Goal: Find specific page/section: Find specific page/section

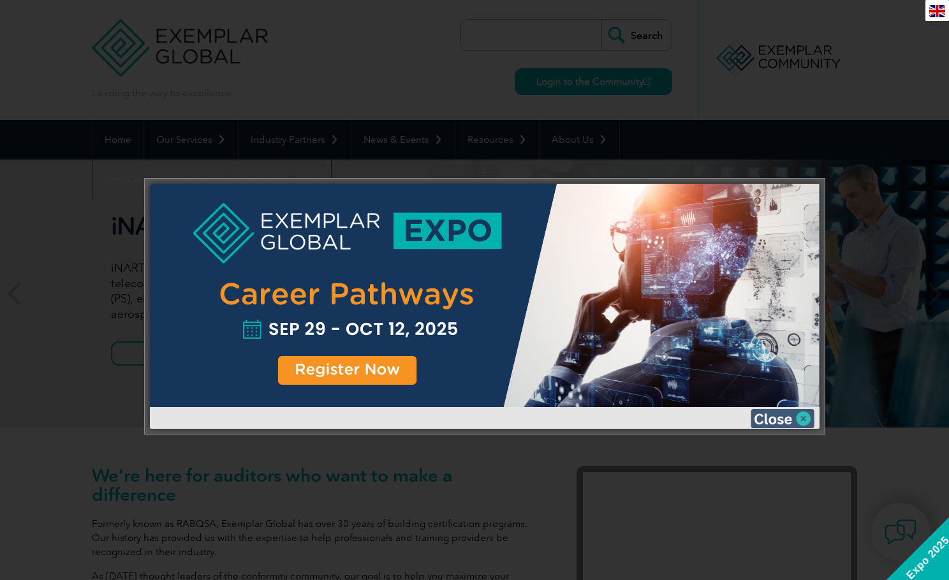
click at [808, 421] on img at bounding box center [782, 418] width 64 height 19
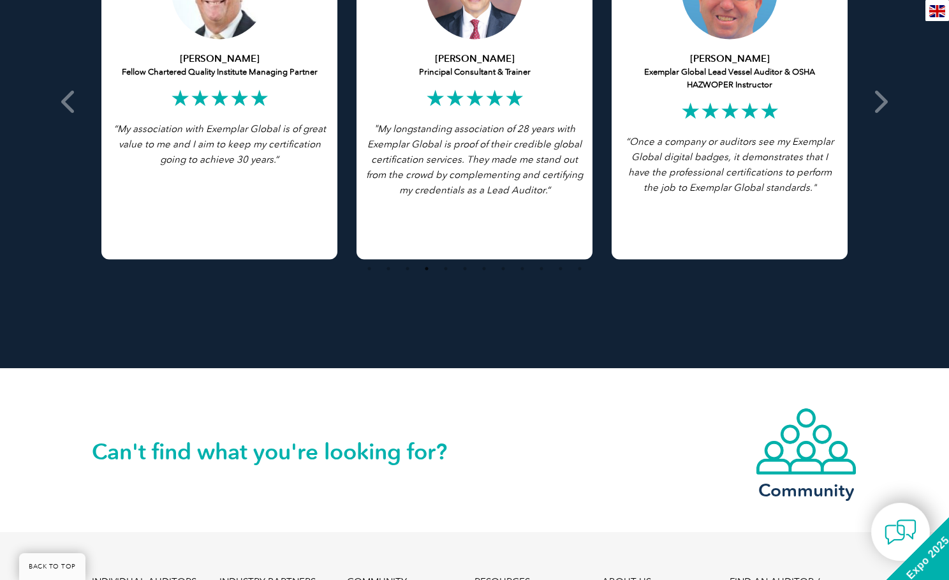
scroll to position [2914, 0]
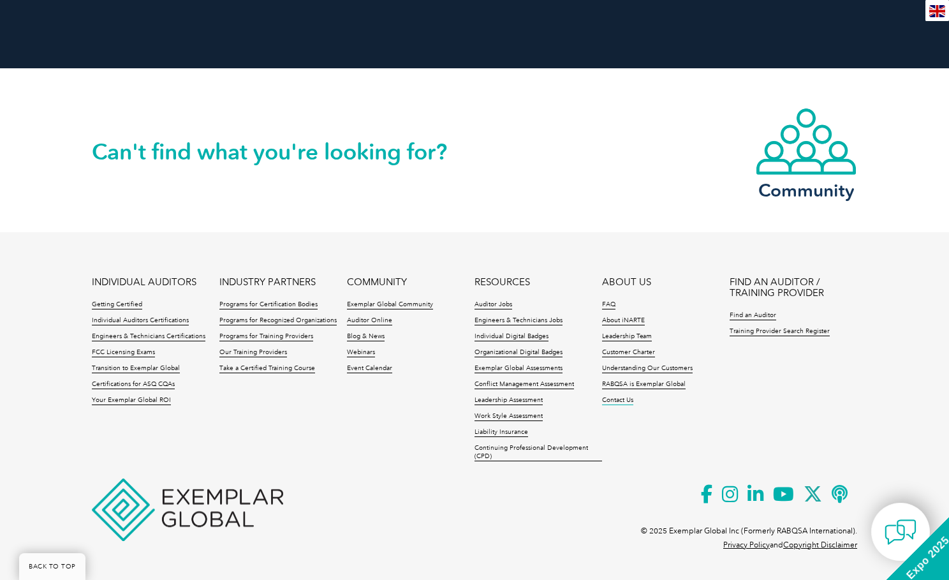
click at [616, 403] on link "Contact Us" at bounding box center [617, 400] width 31 height 9
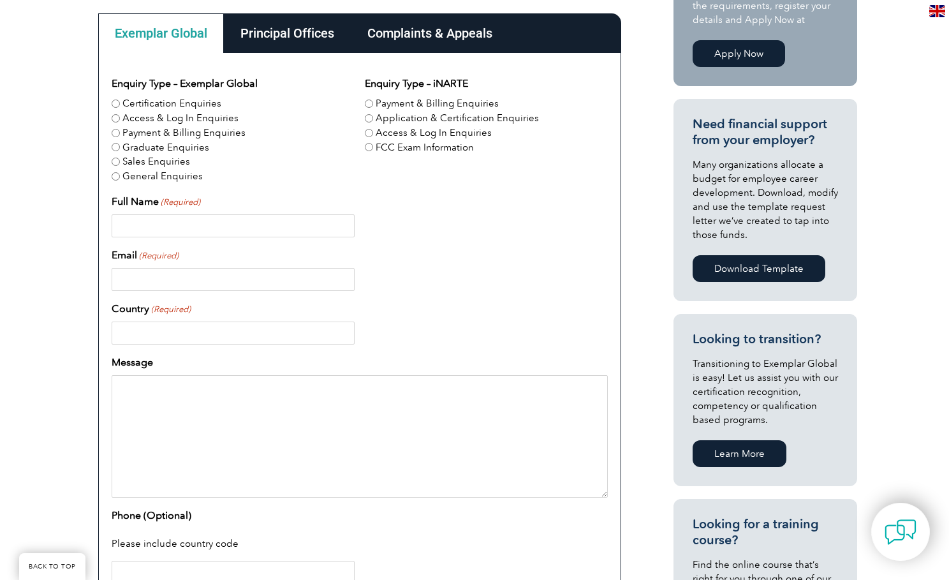
scroll to position [191, 0]
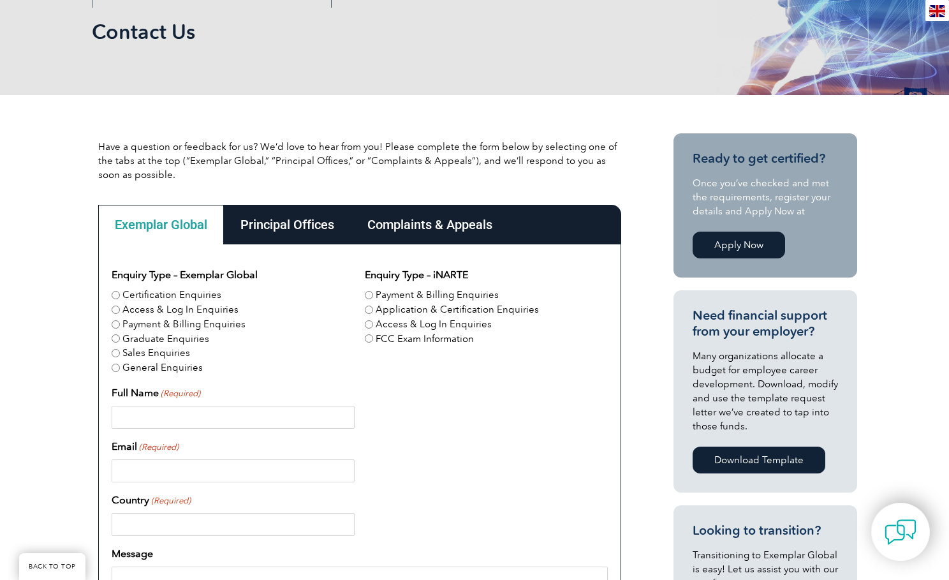
click at [286, 225] on div "Principal Offices" at bounding box center [287, 225] width 127 height 40
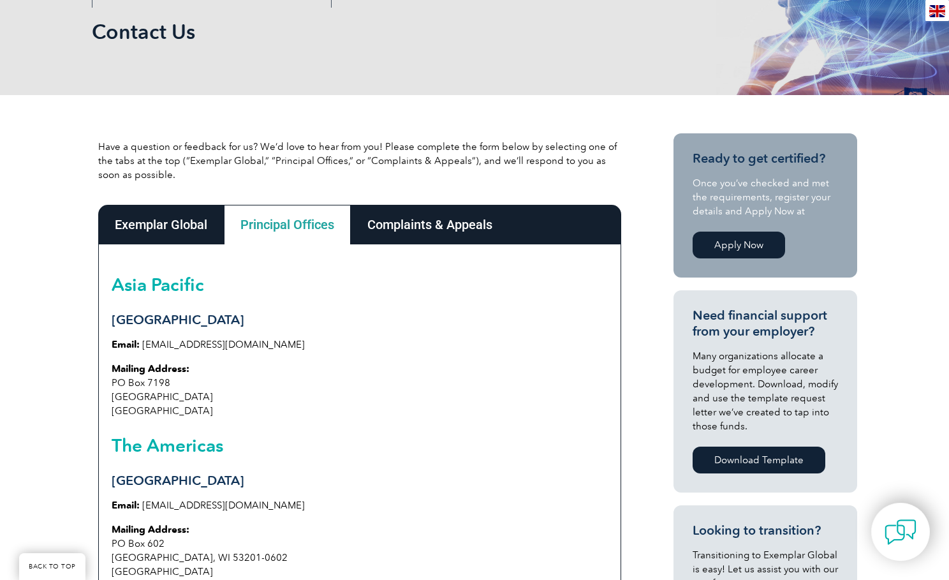
click at [442, 227] on div "Complaints & Appeals" at bounding box center [430, 225] width 158 height 40
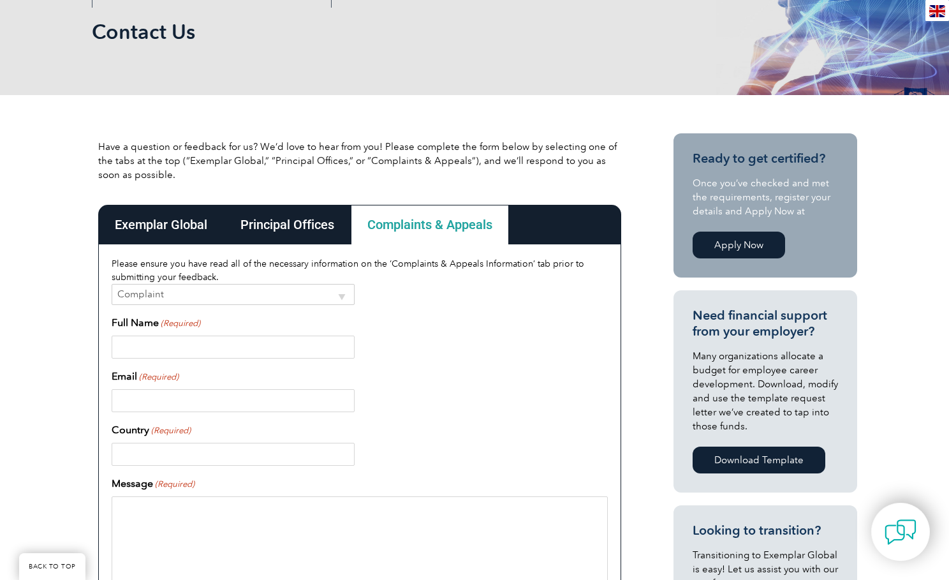
click at [288, 224] on div "Principal Offices" at bounding box center [287, 225] width 127 height 40
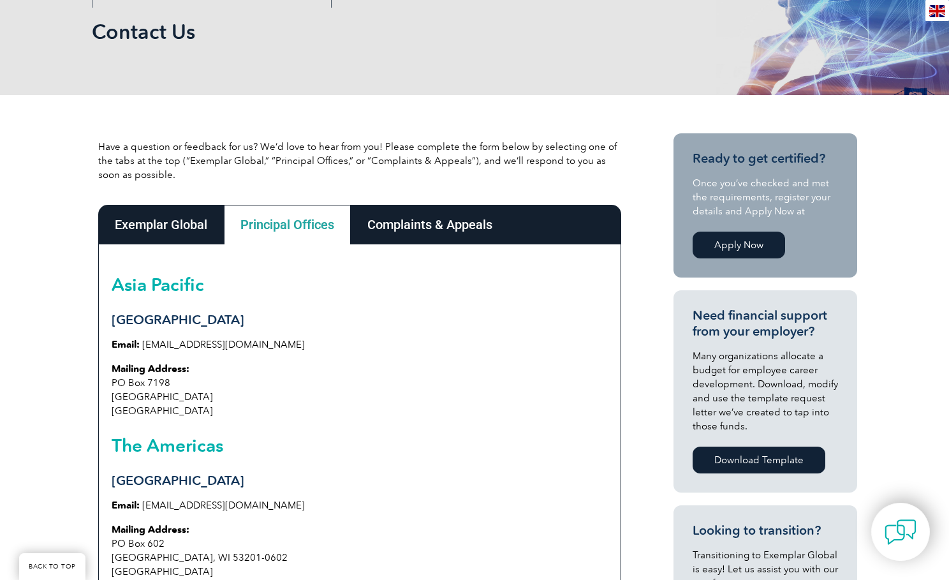
click at [167, 221] on div "Exemplar Global" at bounding box center [161, 225] width 126 height 40
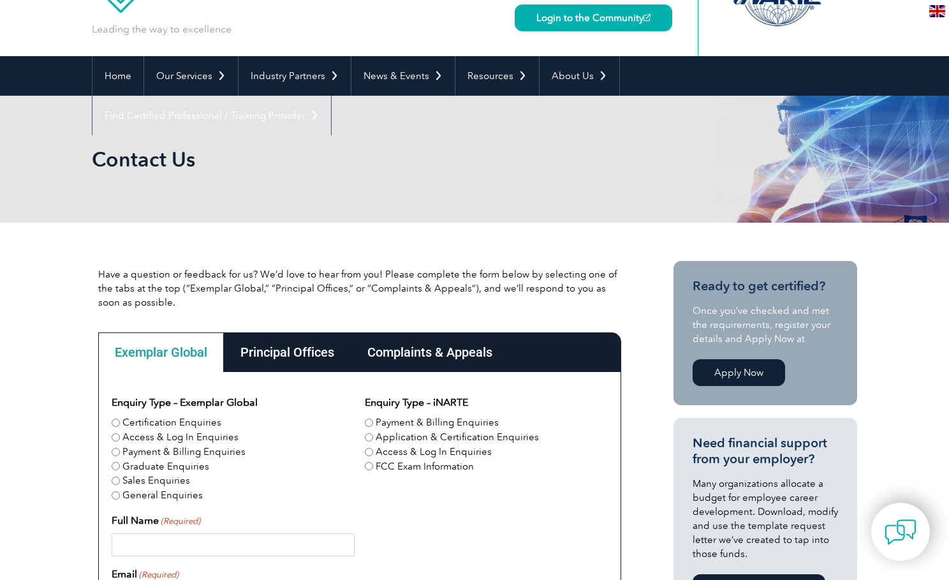
scroll to position [0, 0]
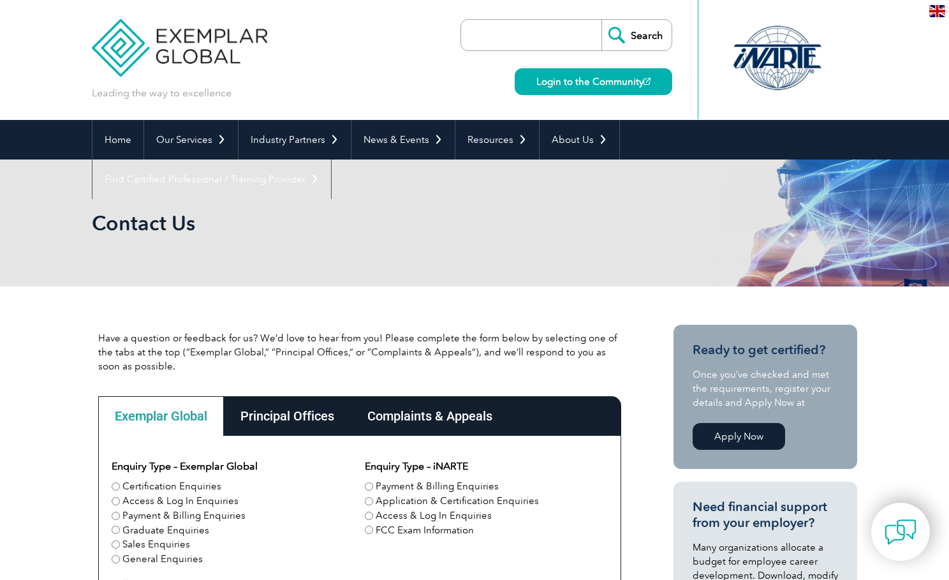
click at [298, 414] on div "Principal Offices" at bounding box center [287, 416] width 127 height 40
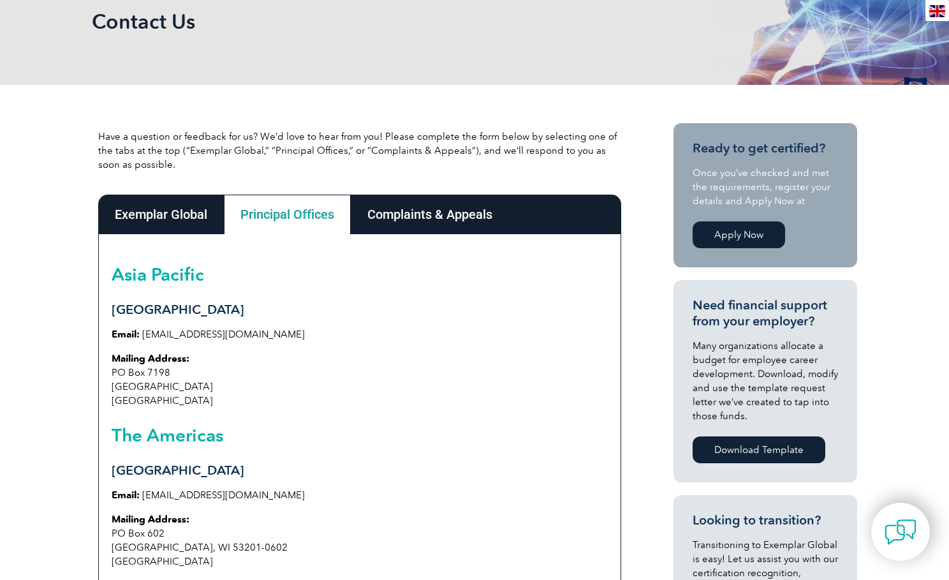
scroll to position [74, 0]
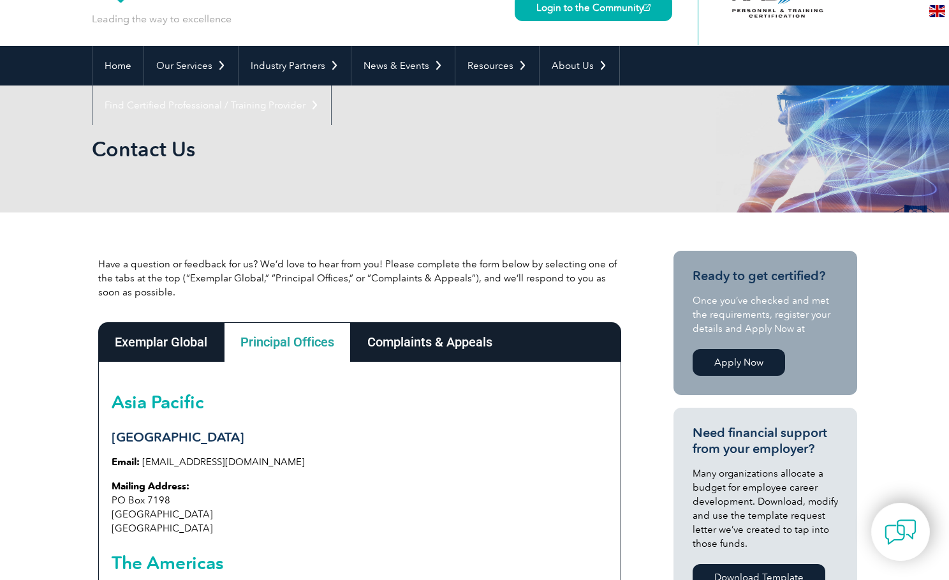
click at [166, 345] on div "Exemplar Global" at bounding box center [161, 342] width 126 height 40
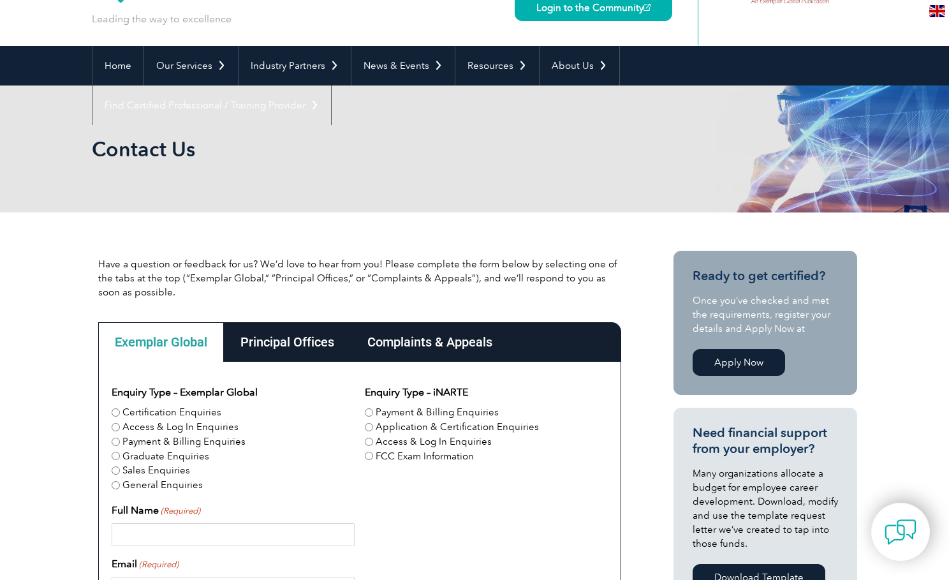
scroll to position [0, 0]
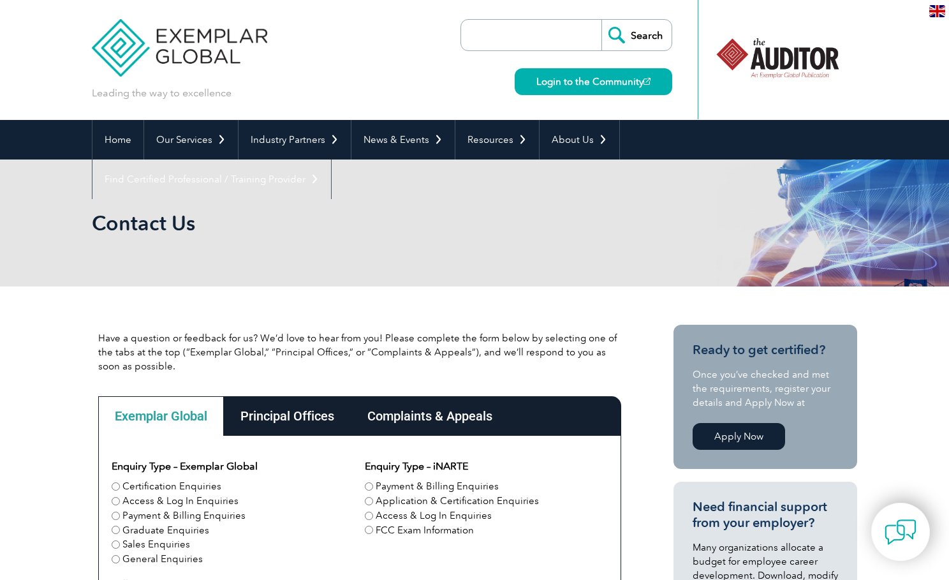
click at [297, 413] on div "Principal Offices" at bounding box center [287, 416] width 127 height 40
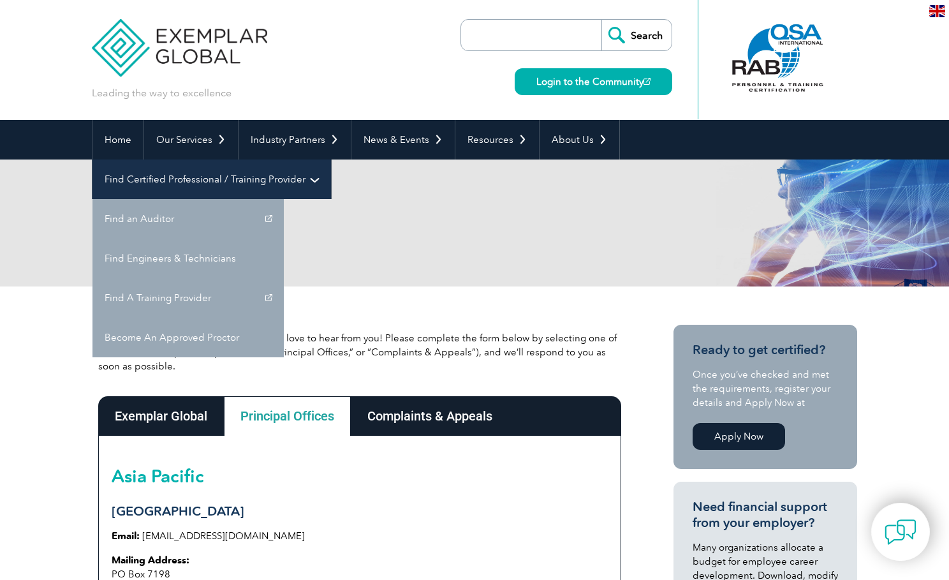
click at [331, 159] on link "Find Certified Professional / Training Provider" at bounding box center [211, 179] width 238 height 40
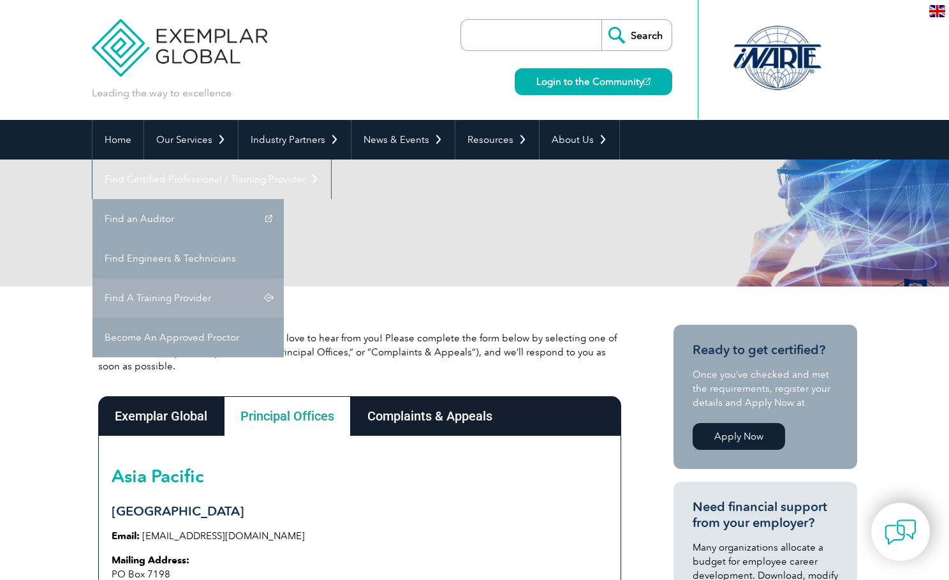
click at [284, 278] on link "Find A Training Provider" at bounding box center [187, 298] width 191 height 40
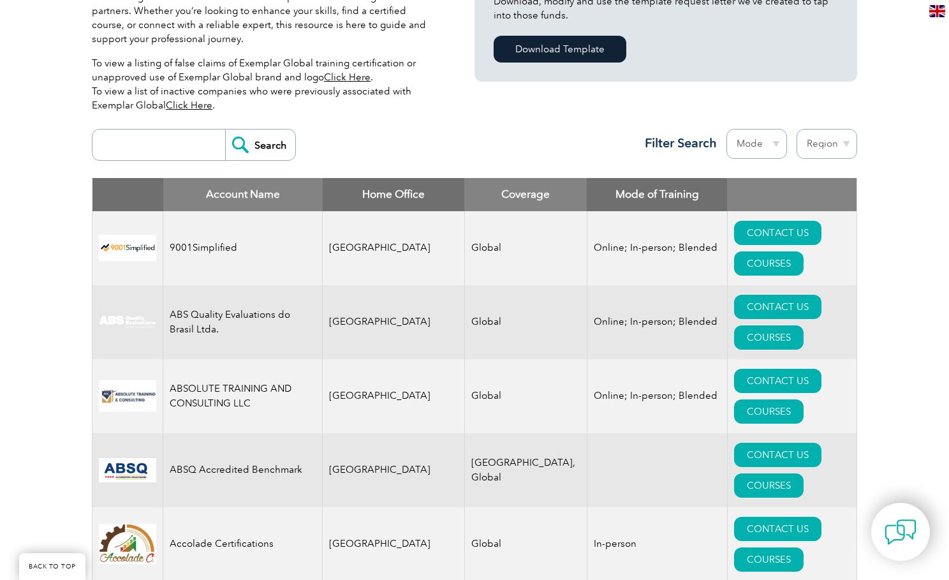
scroll to position [191, 0]
